Goal: Information Seeking & Learning: Learn about a topic

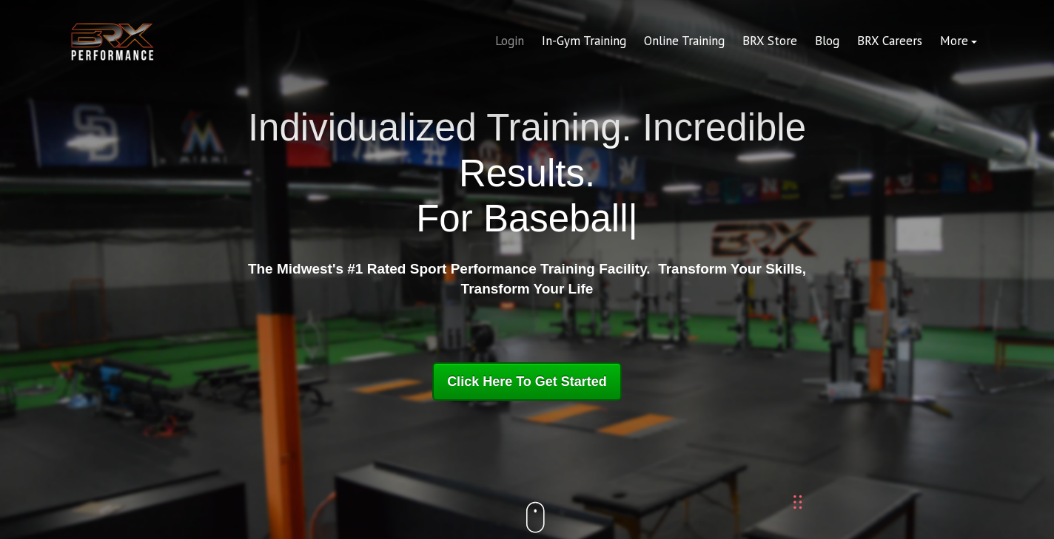
click at [504, 39] on link "Login" at bounding box center [509, 42] width 47 height 36
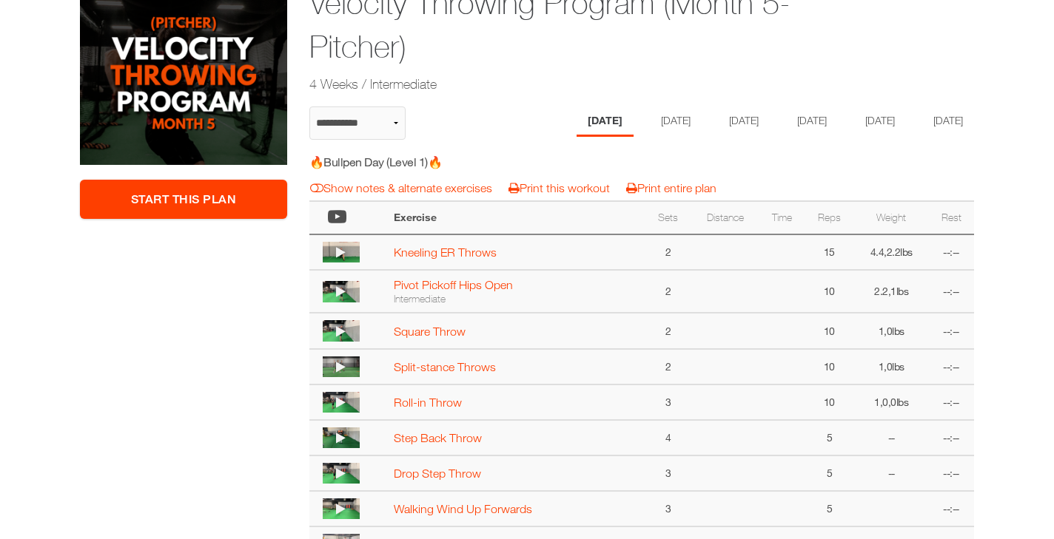
scroll to position [296, 0]
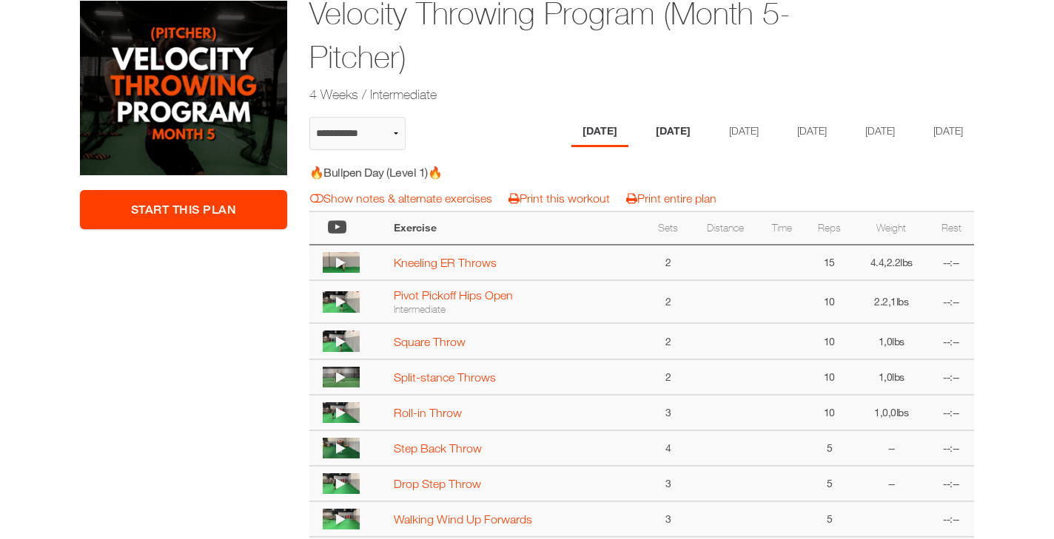
click at [645, 130] on li "Tuesday" at bounding box center [673, 132] width 57 height 30
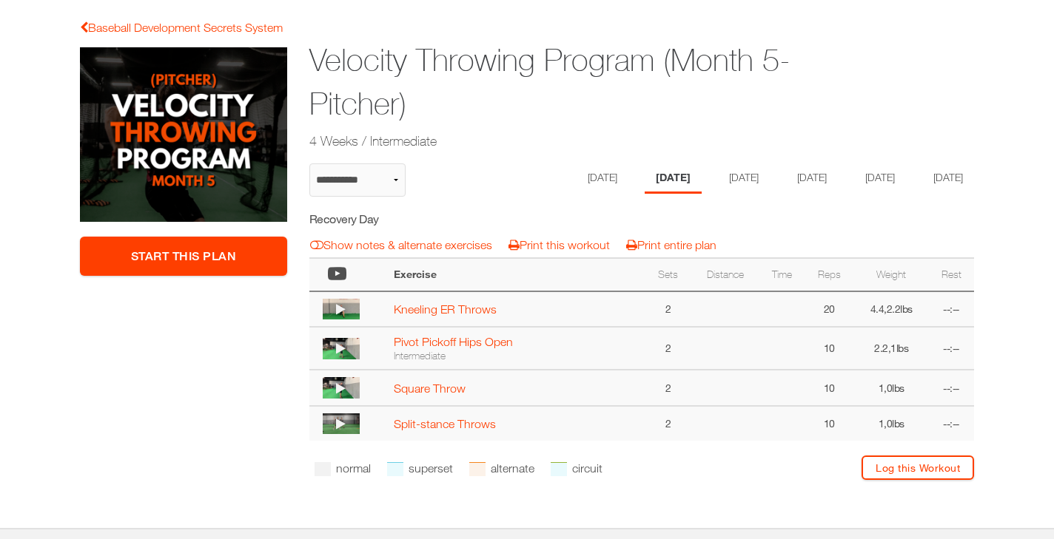
scroll to position [240, 0]
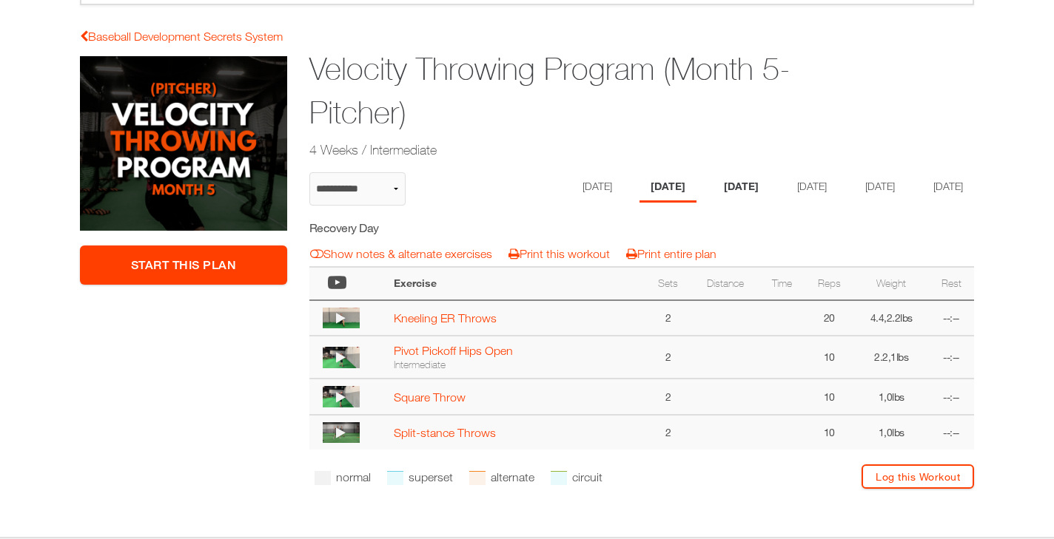
click at [736, 188] on li "Wednesday" at bounding box center [741, 187] width 57 height 30
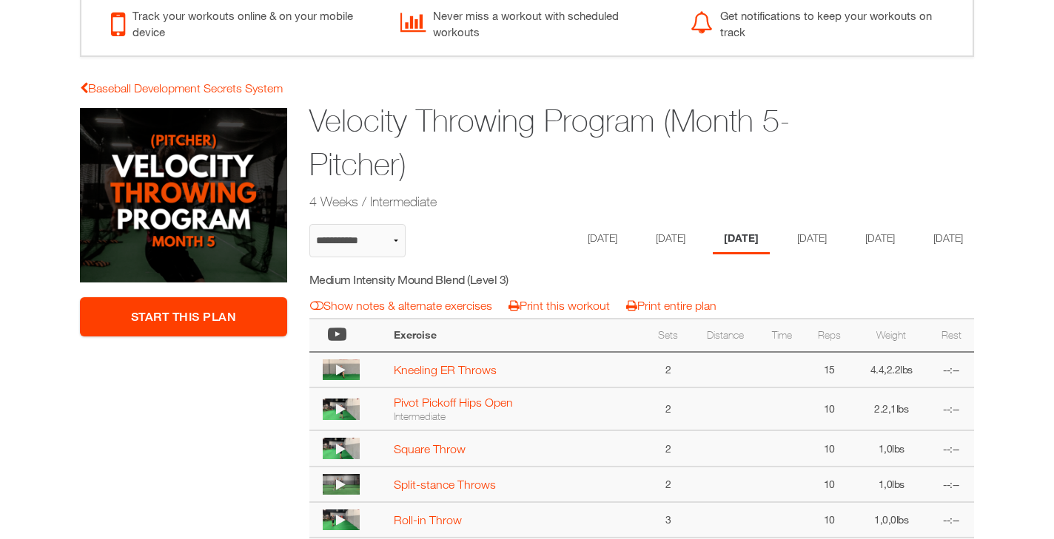
scroll to position [163, 0]
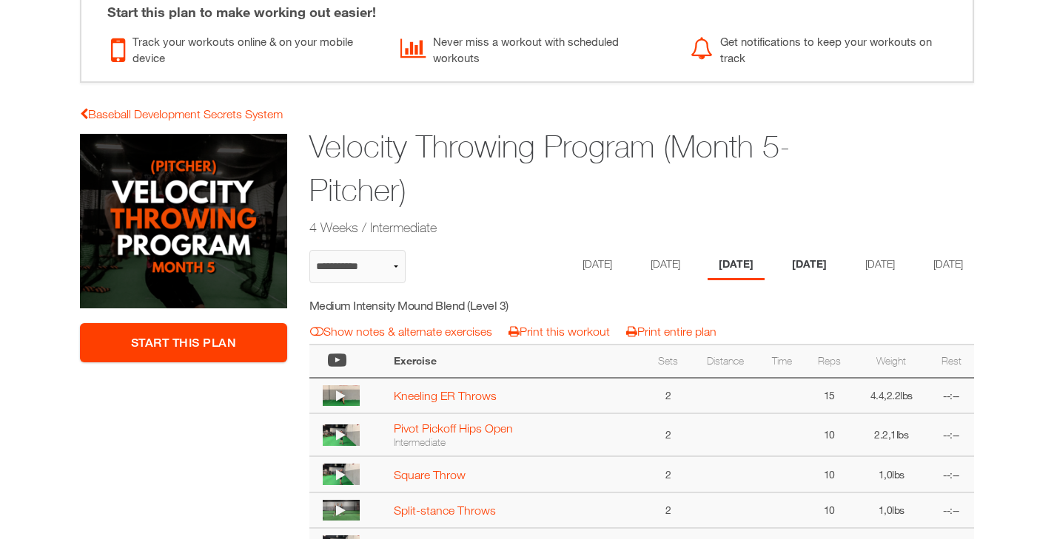
click at [814, 263] on li "Thursday" at bounding box center [809, 265] width 57 height 30
click at [883, 263] on li "Friday" at bounding box center [877, 265] width 57 height 30
click at [917, 280] on li "Saturday" at bounding box center [945, 265] width 57 height 30
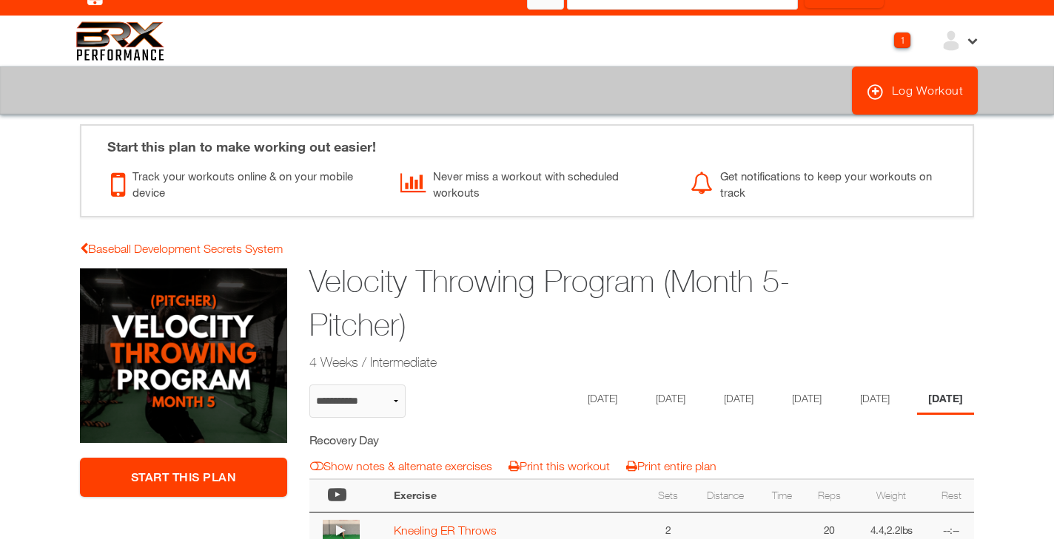
scroll to position [0, 0]
